Goal: Use online tool/utility: Use online tool/utility

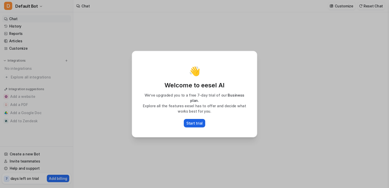
click at [199, 120] on p "Start trial" at bounding box center [194, 122] width 16 height 5
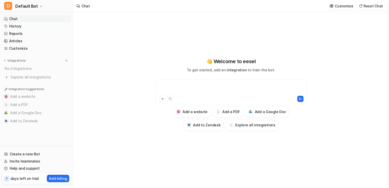
click at [182, 89] on div at bounding box center [231, 89] width 149 height 12
click at [163, 101] on button at bounding box center [163, 99] width 6 height 6
click at [168, 100] on button at bounding box center [170, 99] width 6 height 6
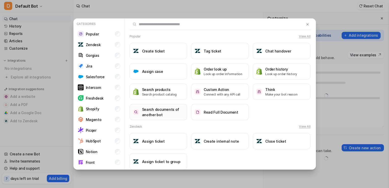
type textarea "**********"
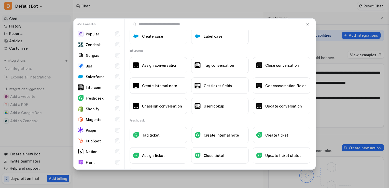
scroll to position [262, 0]
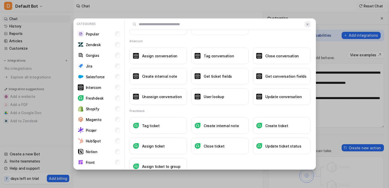
click at [306, 24] on img at bounding box center [308, 24] width 4 height 4
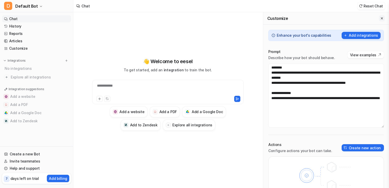
click at [383, 19] on icon "Close flyout" at bounding box center [382, 19] width 4 height 4
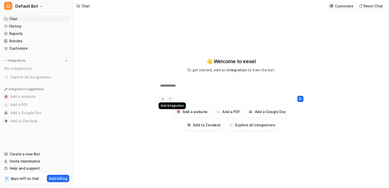
click at [161, 99] on icon at bounding box center [163, 99] width 4 height 4
click at [181, 84] on div at bounding box center [231, 89] width 149 height 12
